Goal: Find specific page/section: Find specific page/section

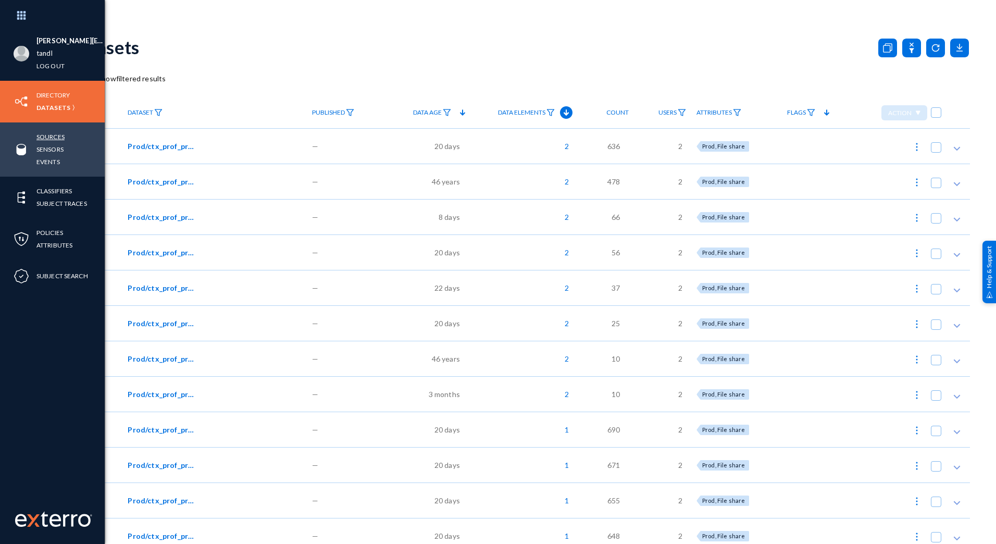
click at [49, 133] on link "Sources" at bounding box center [50, 137] width 28 height 12
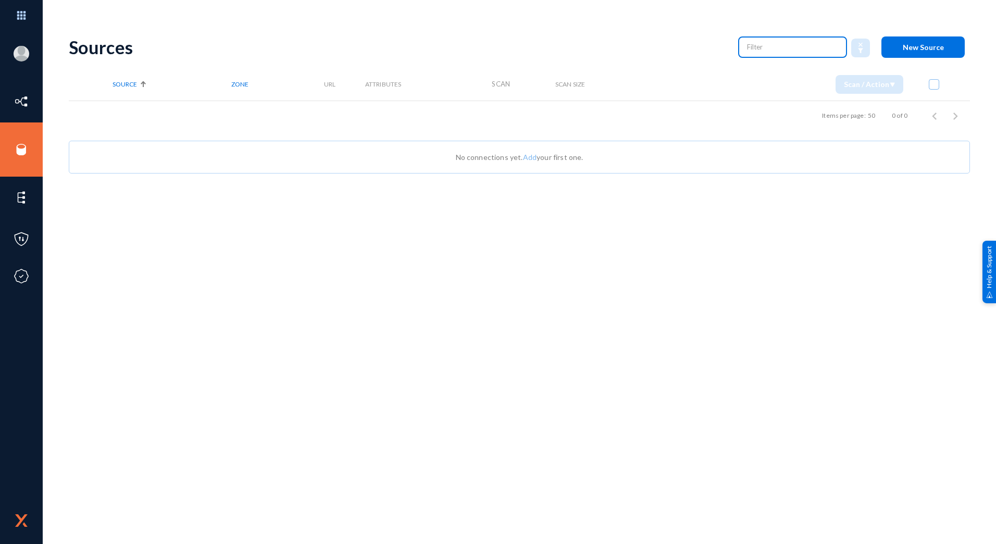
click at [779, 48] on input "text" at bounding box center [793, 47] width 92 height 16
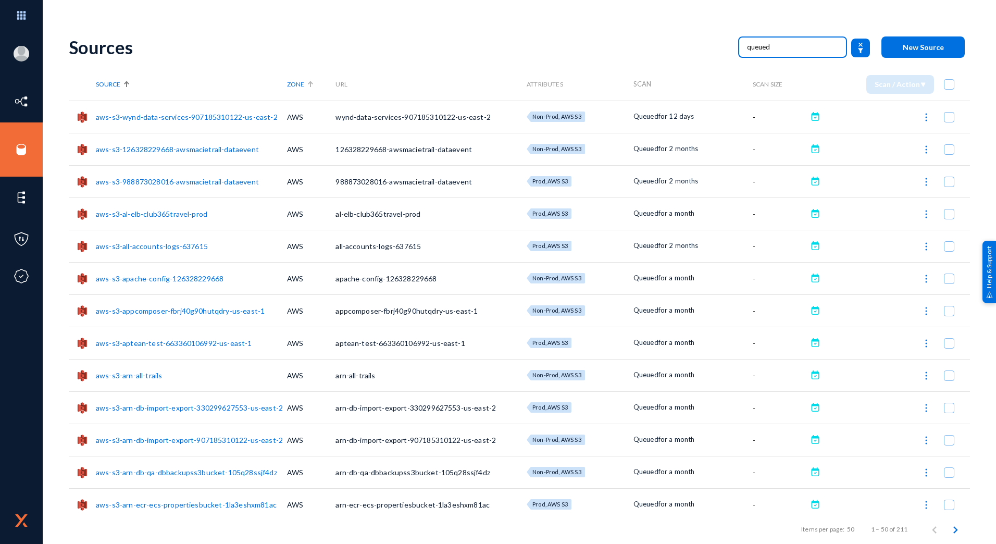
type input "queued"
click at [293, 79] on th "Zone" at bounding box center [311, 84] width 49 height 32
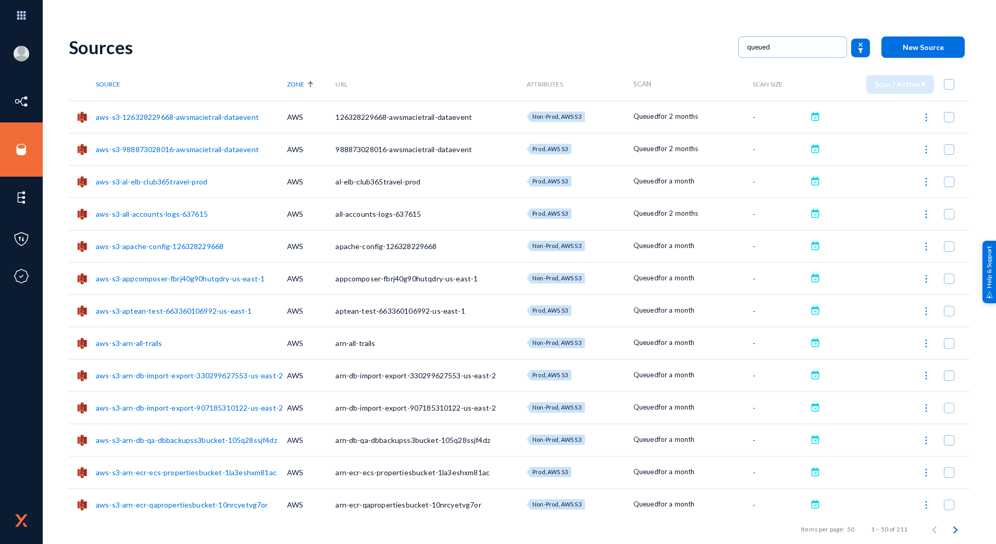
click at [293, 83] on span "Zone" at bounding box center [295, 84] width 17 height 8
